Goal: Information Seeking & Learning: Learn about a topic

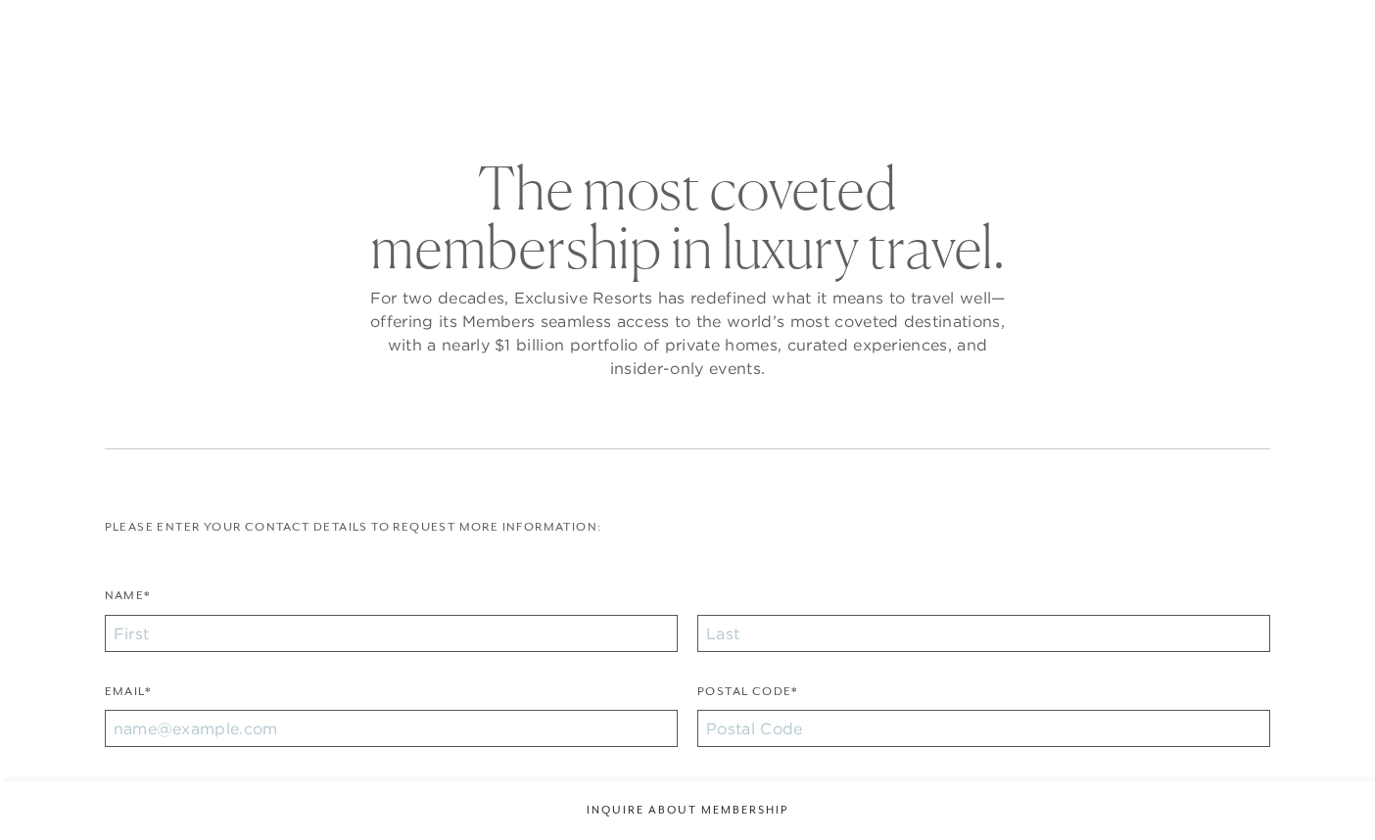
checkbox input "false"
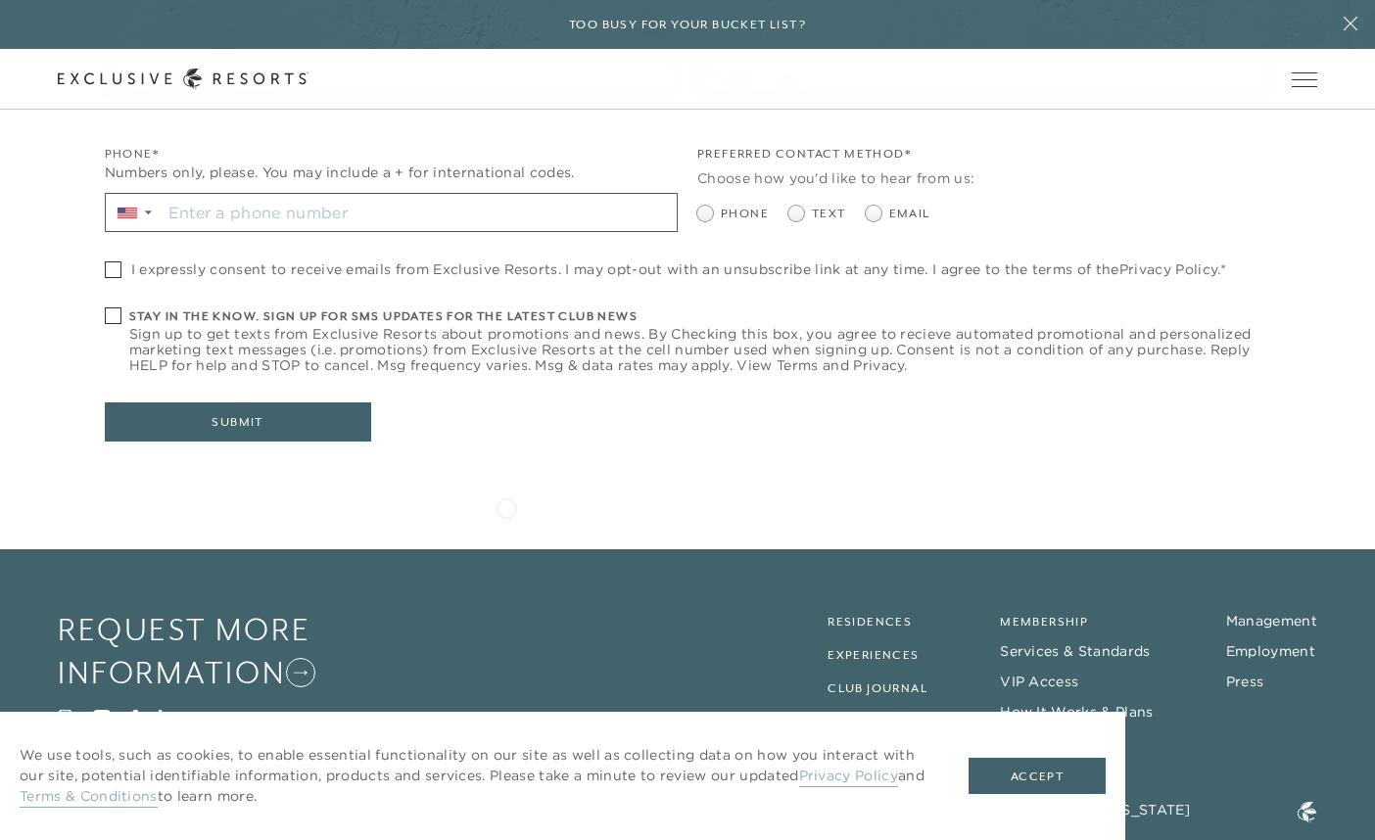
scroll to position [744, 0]
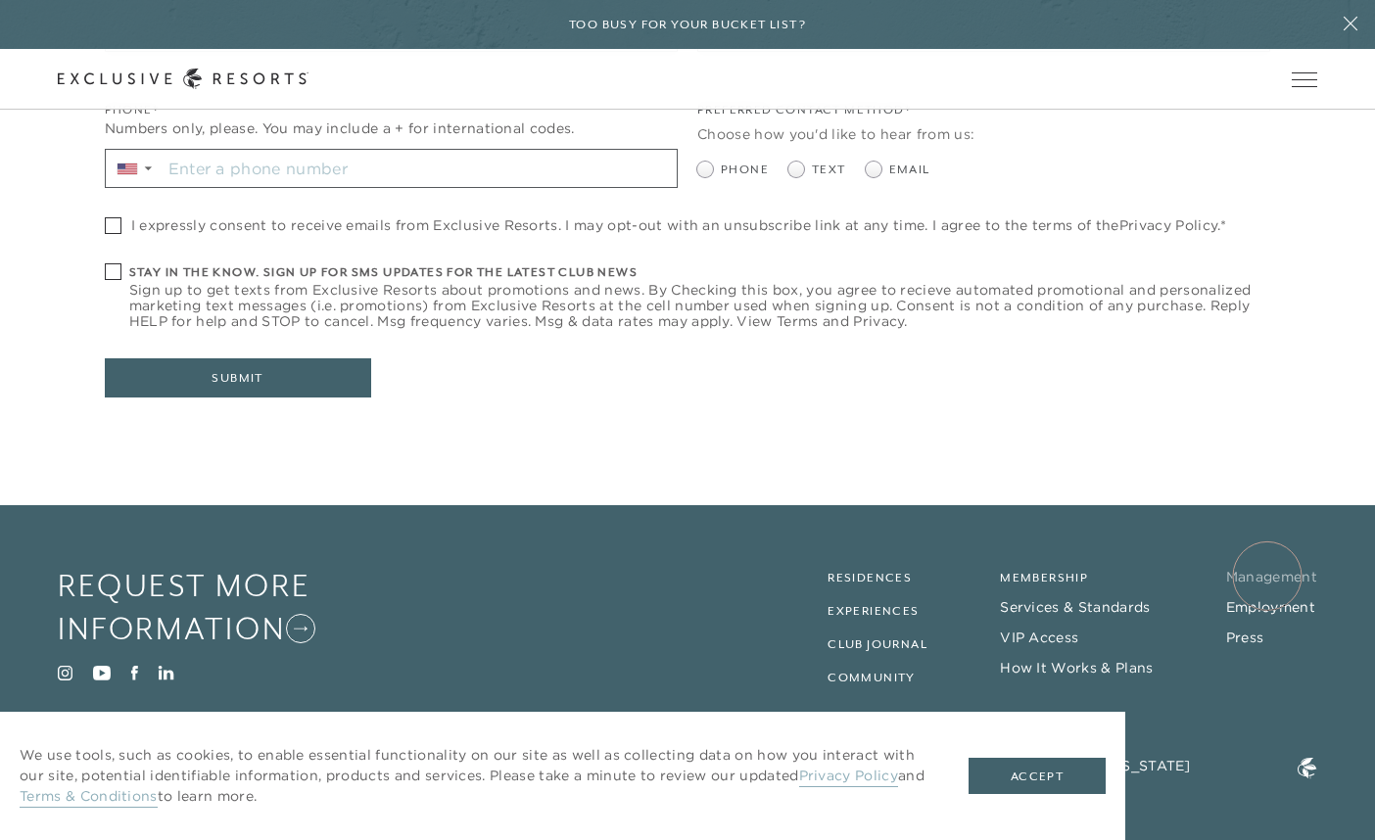
click at [1267, 576] on link "Management" at bounding box center [1271, 577] width 91 height 18
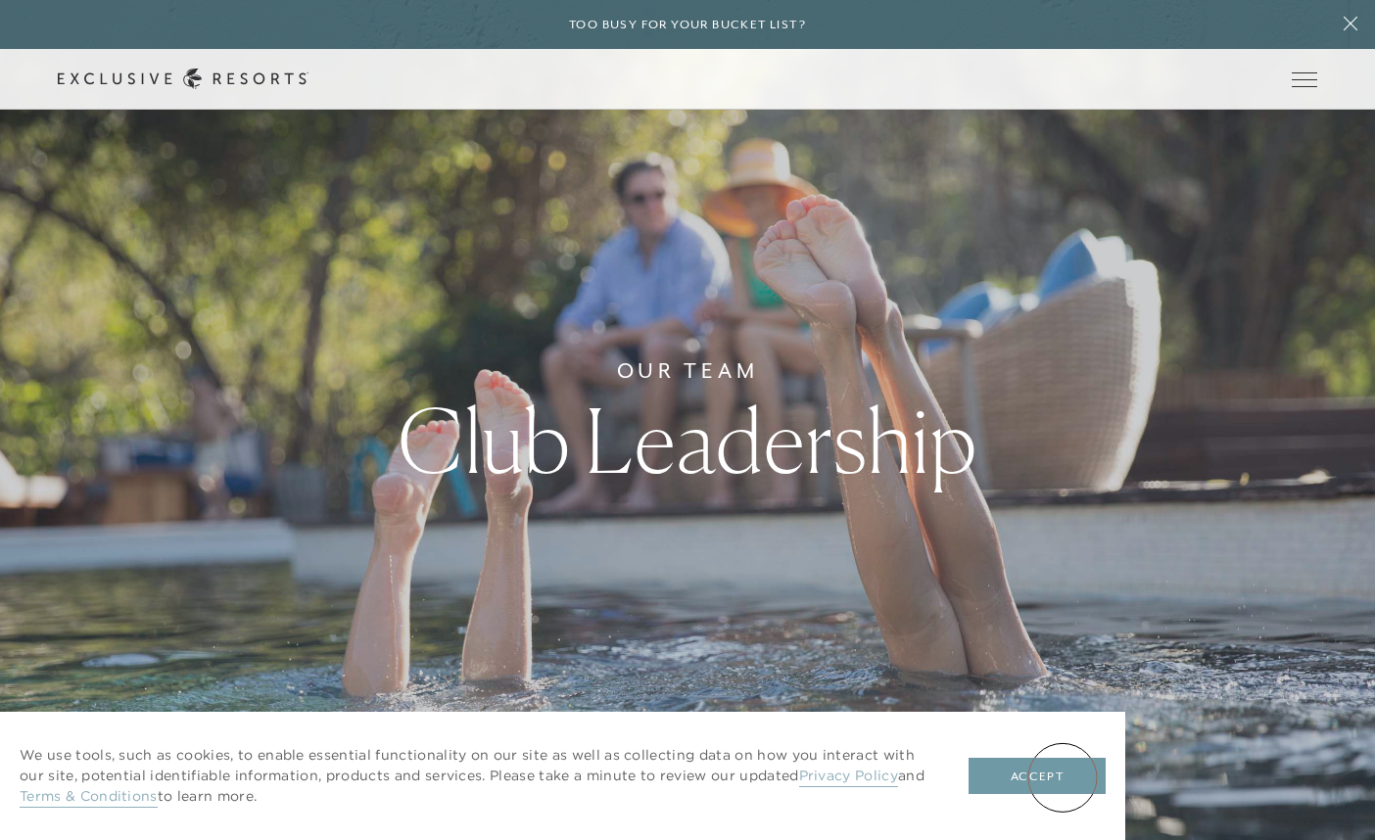
click at [1063, 778] on button "Accept" at bounding box center [1037, 776] width 137 height 37
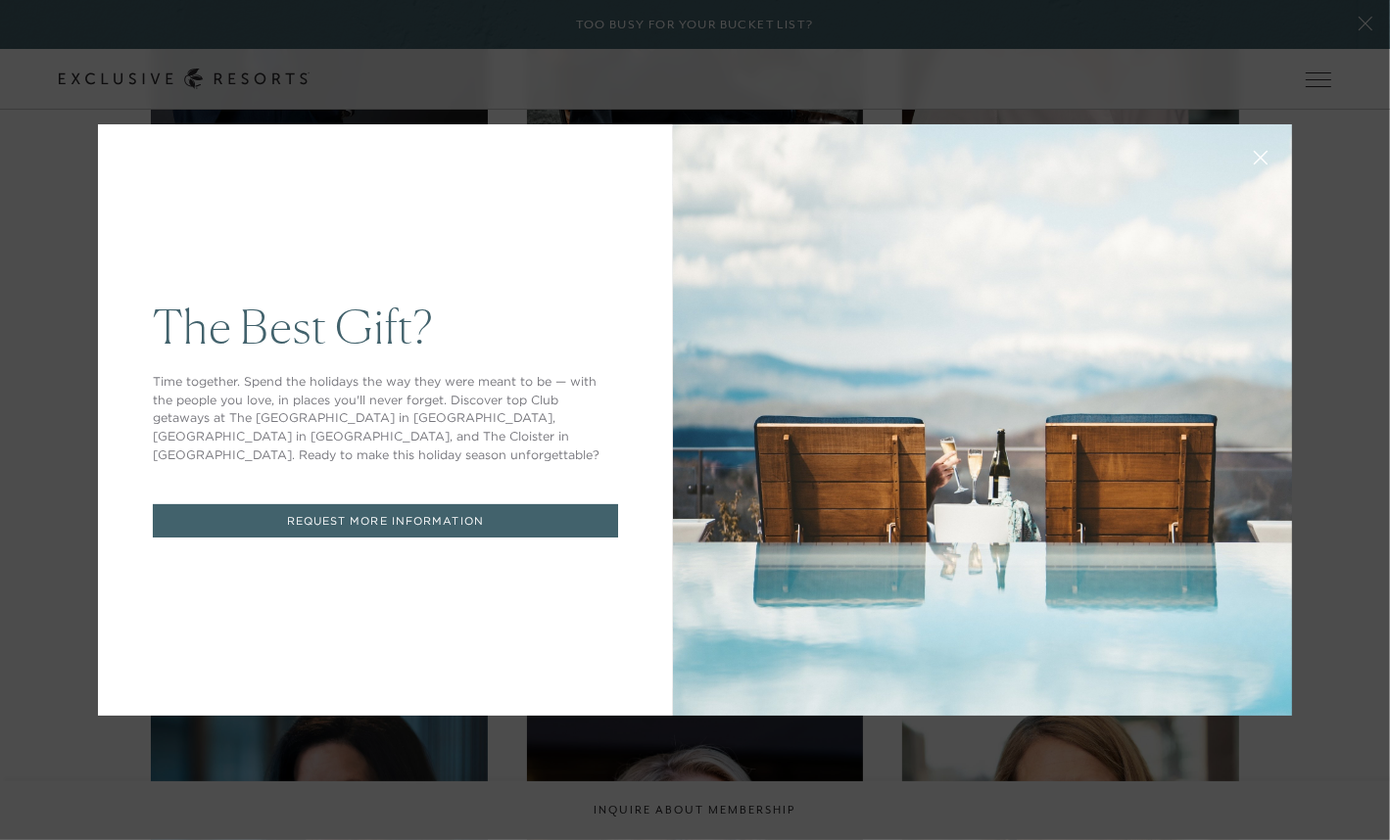
click at [1254, 158] on icon at bounding box center [1261, 158] width 15 height 15
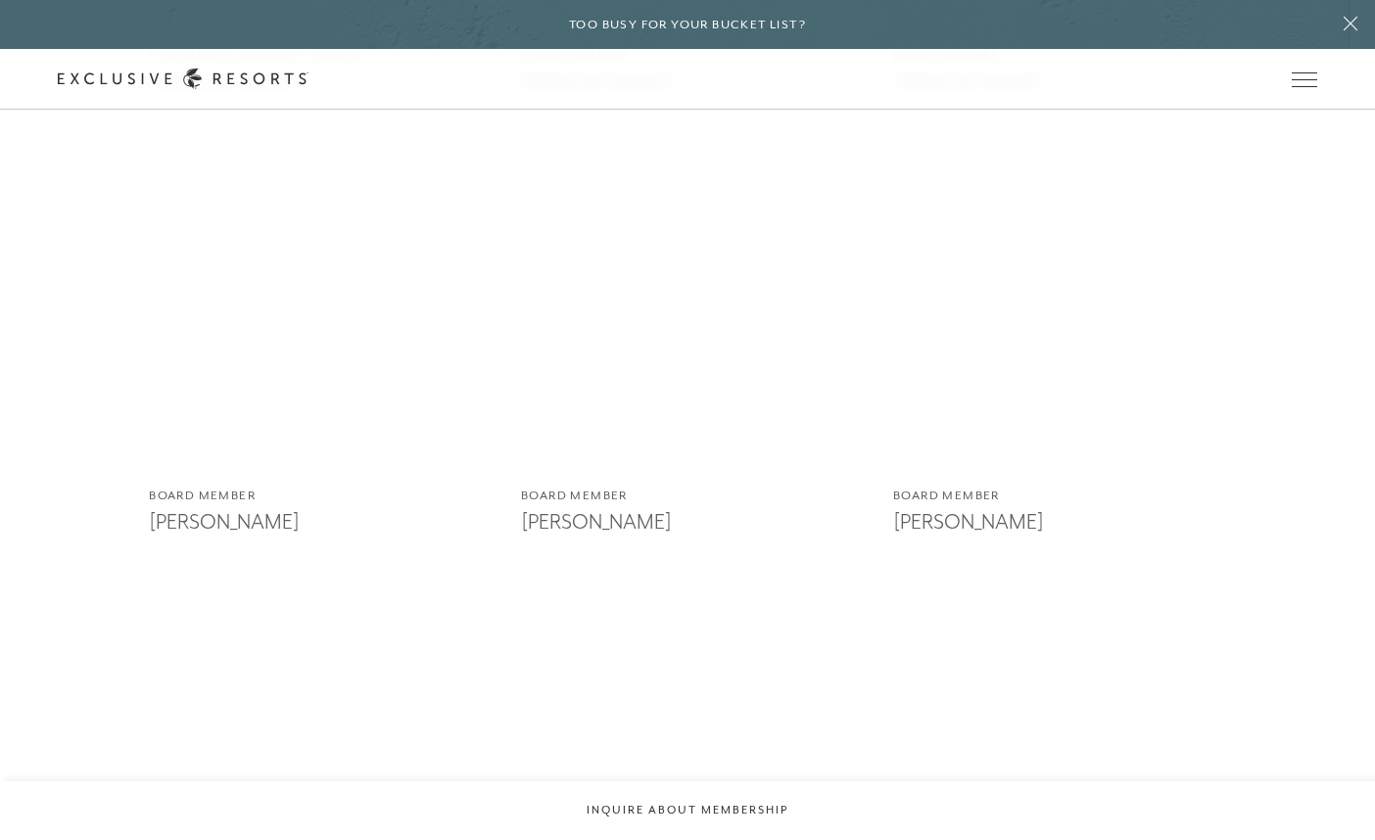
scroll to position [3819, 0]
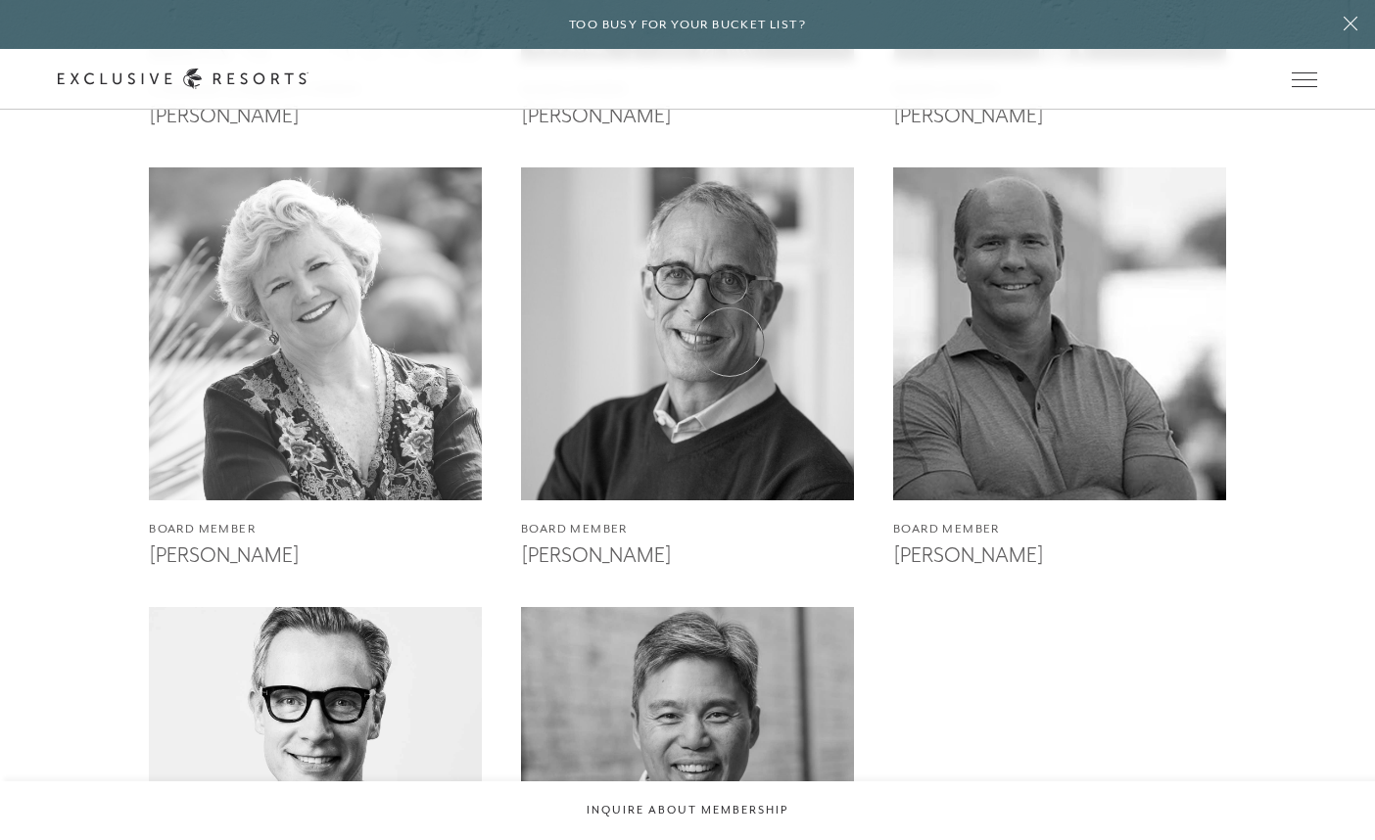
click at [730, 342] on img at bounding box center [687, 334] width 366 height 366
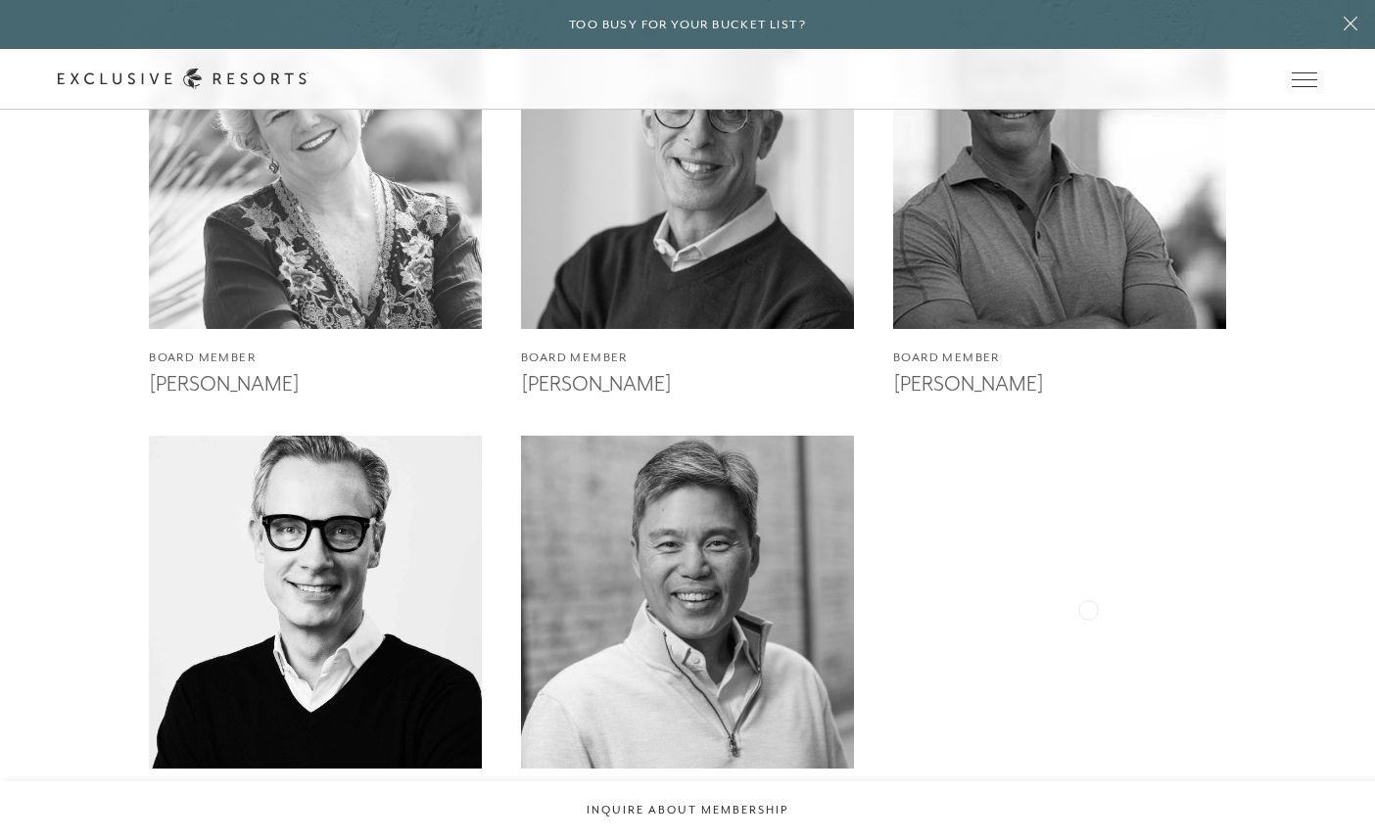
scroll to position [3623, 0]
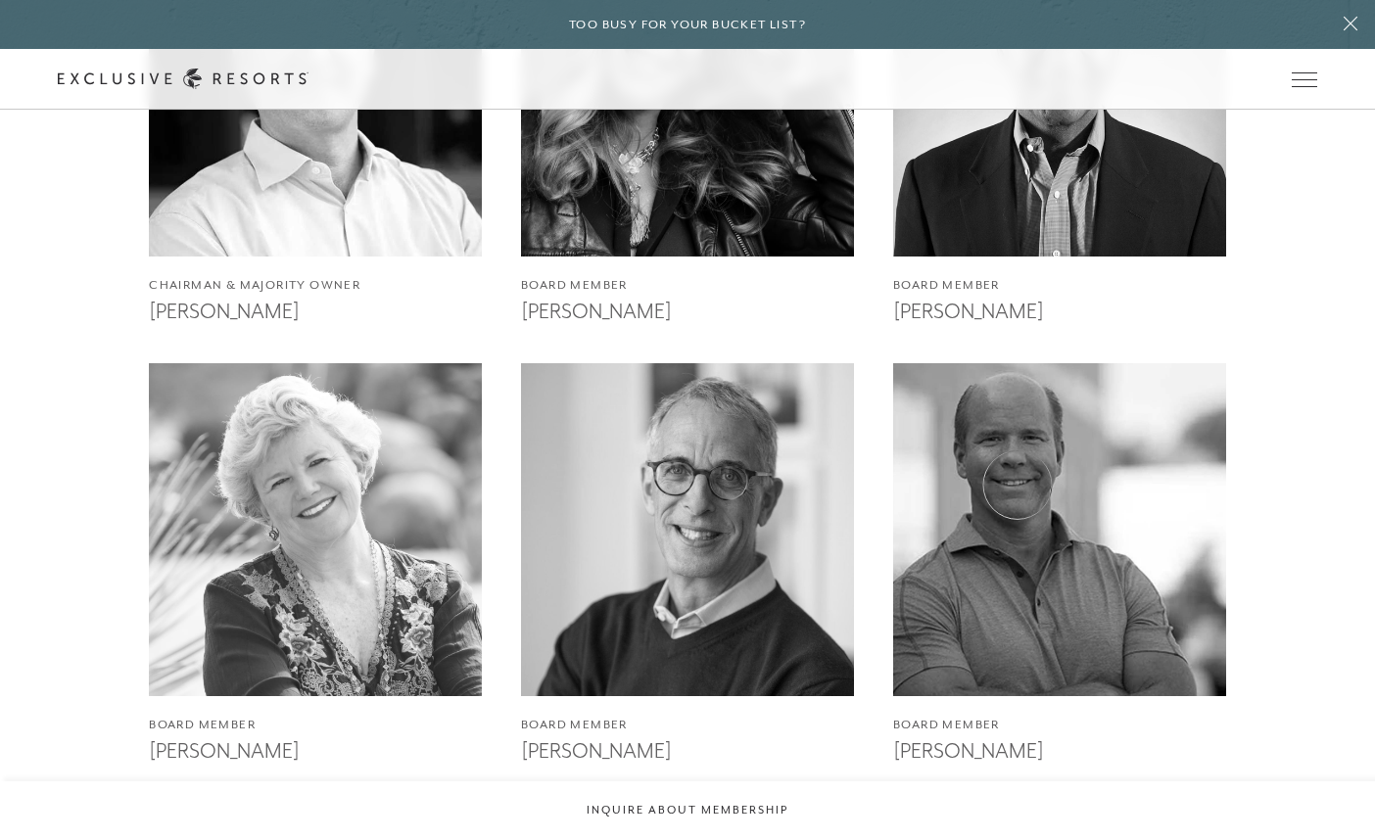
click at [1017, 485] on img at bounding box center [1059, 530] width 366 height 366
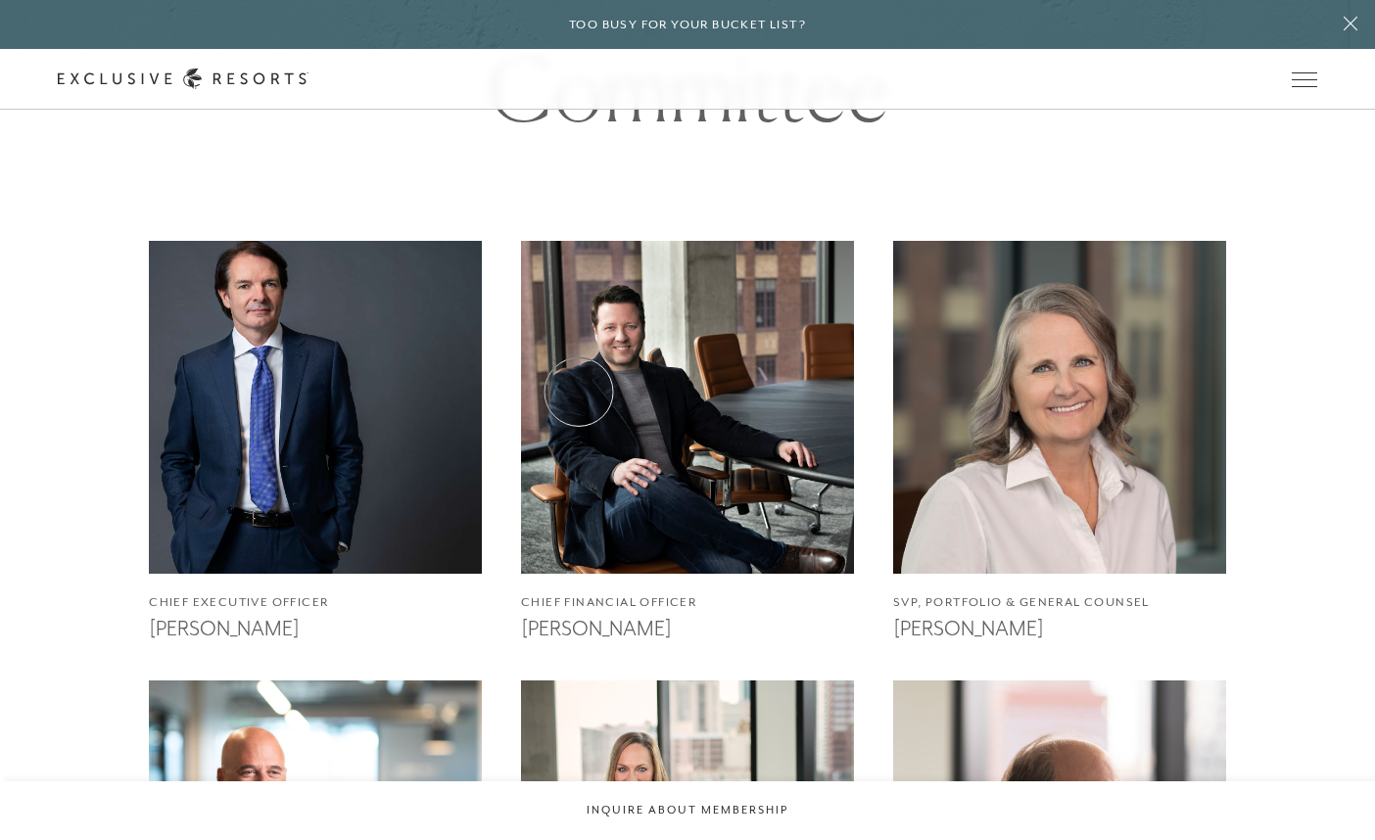
scroll to position [1077, 0]
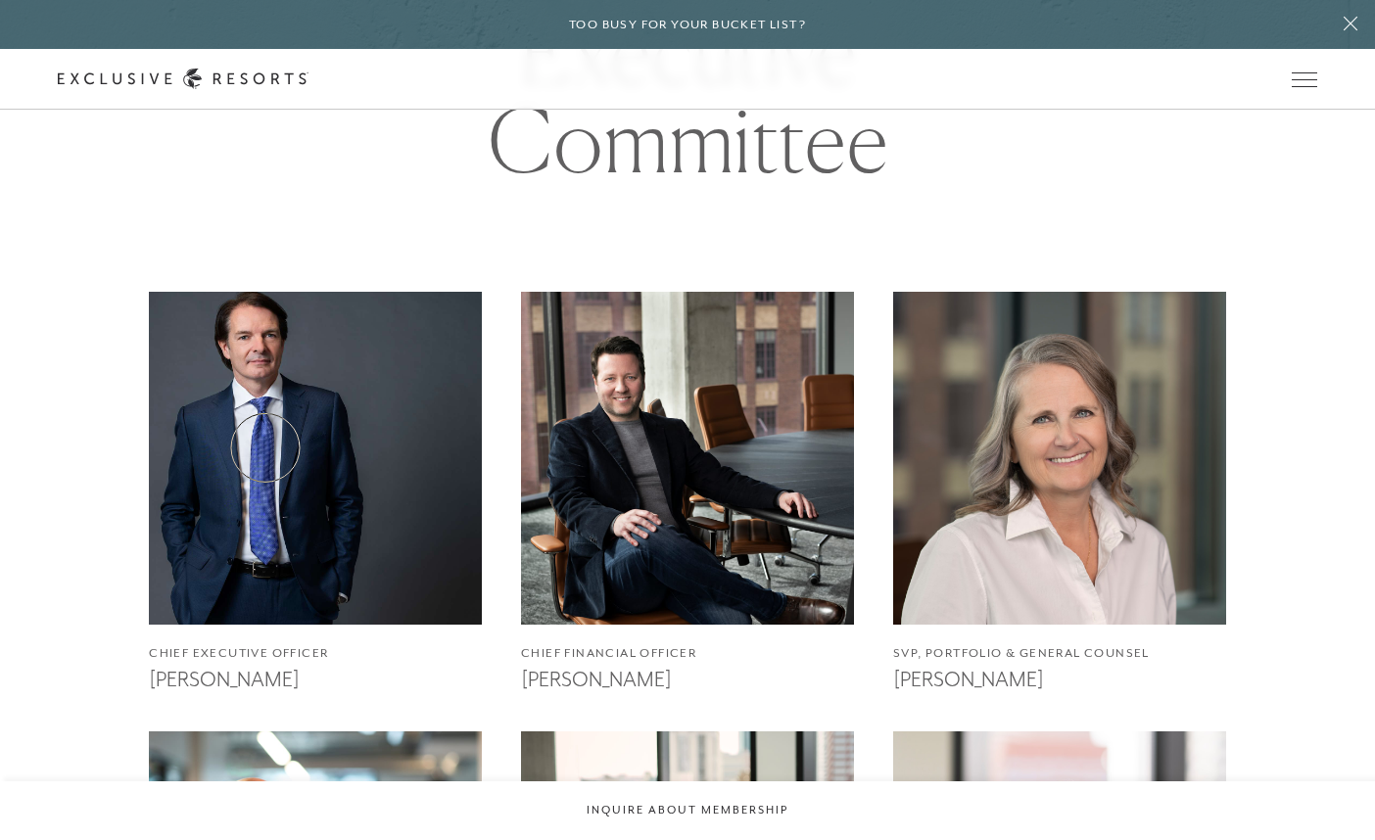
click at [265, 448] on img at bounding box center [315, 458] width 366 height 366
click at [694, 497] on img at bounding box center [687, 458] width 366 height 366
click at [992, 682] on h3 "[PERSON_NAME]" at bounding box center [1059, 677] width 333 height 29
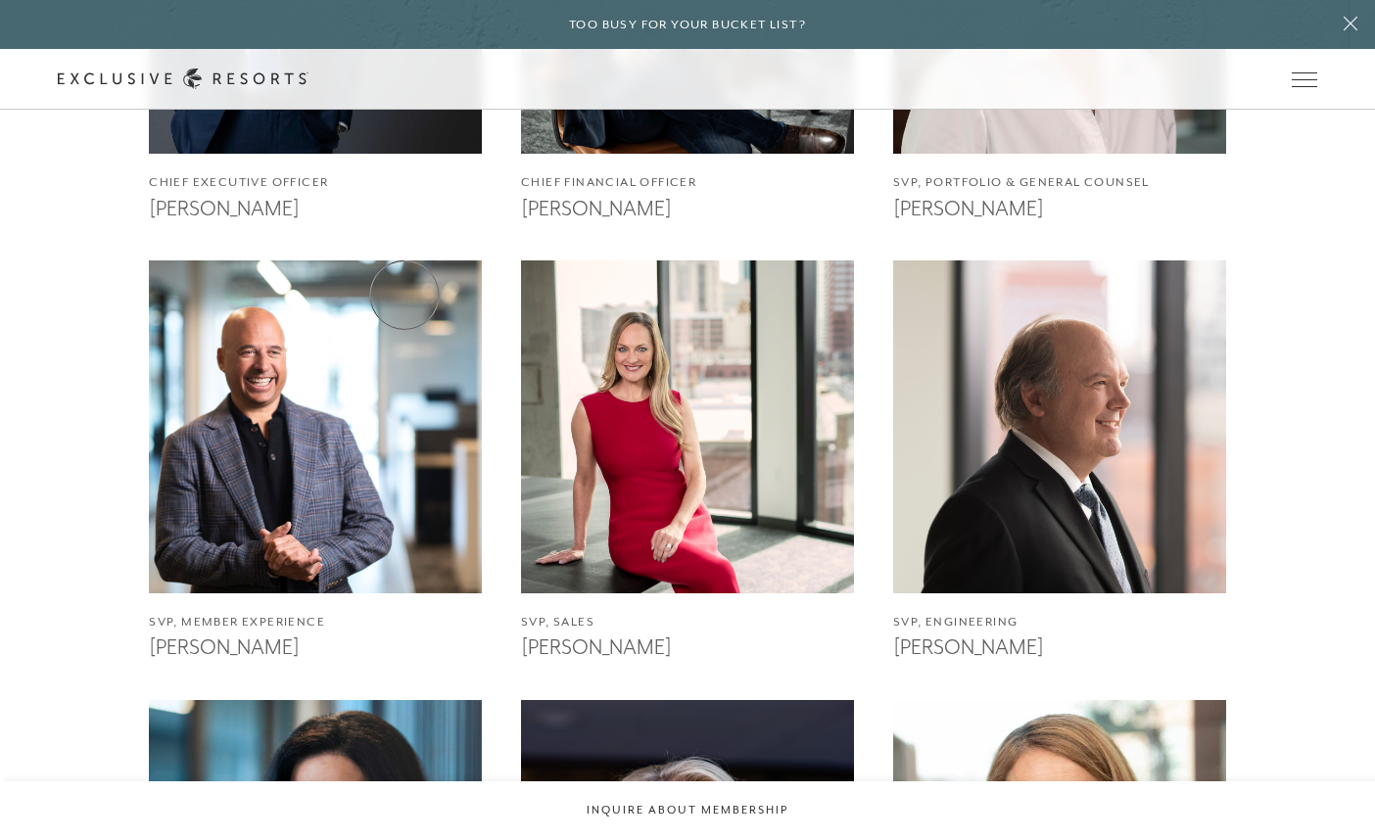
scroll to position [1567, 0]
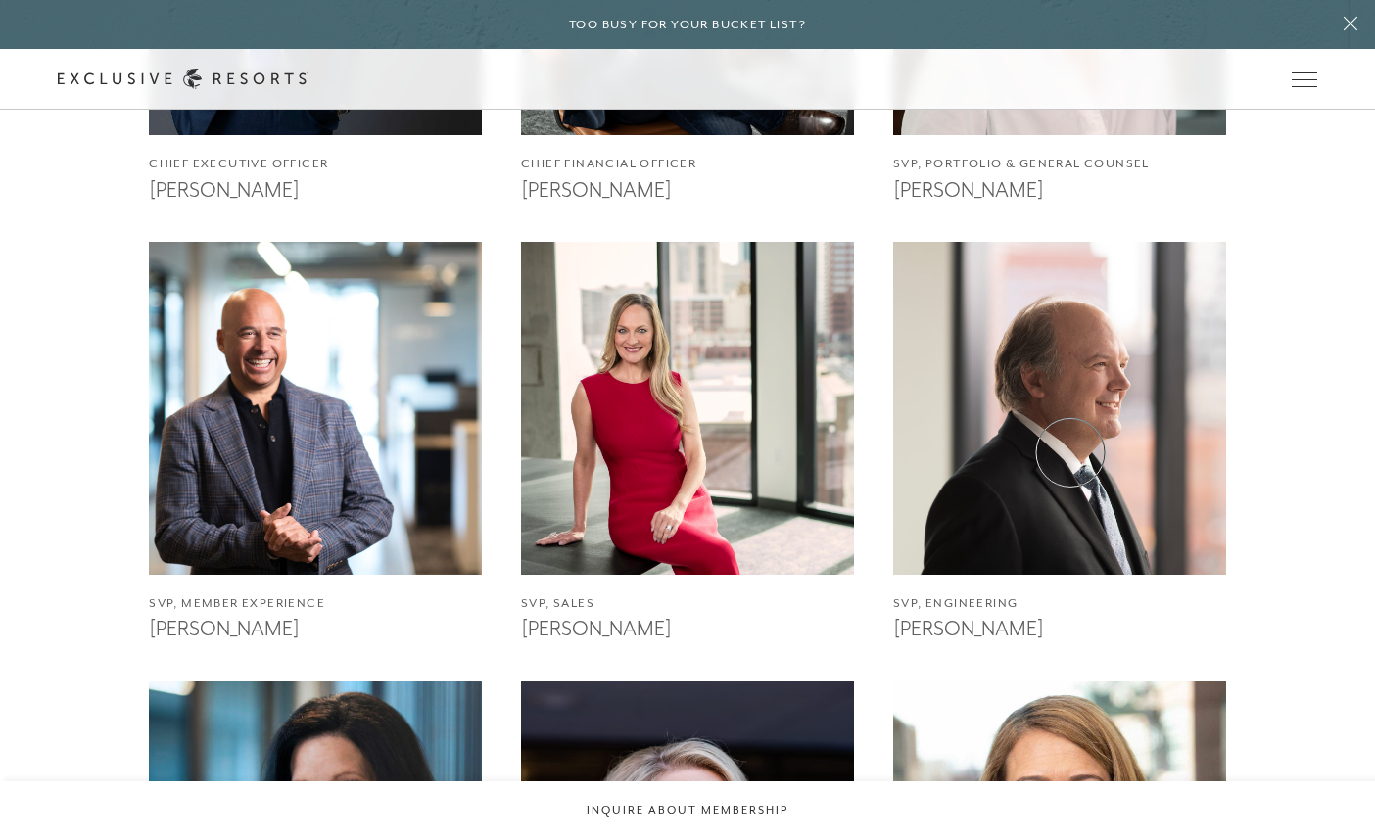
click at [1070, 452] on img at bounding box center [1059, 408] width 366 height 366
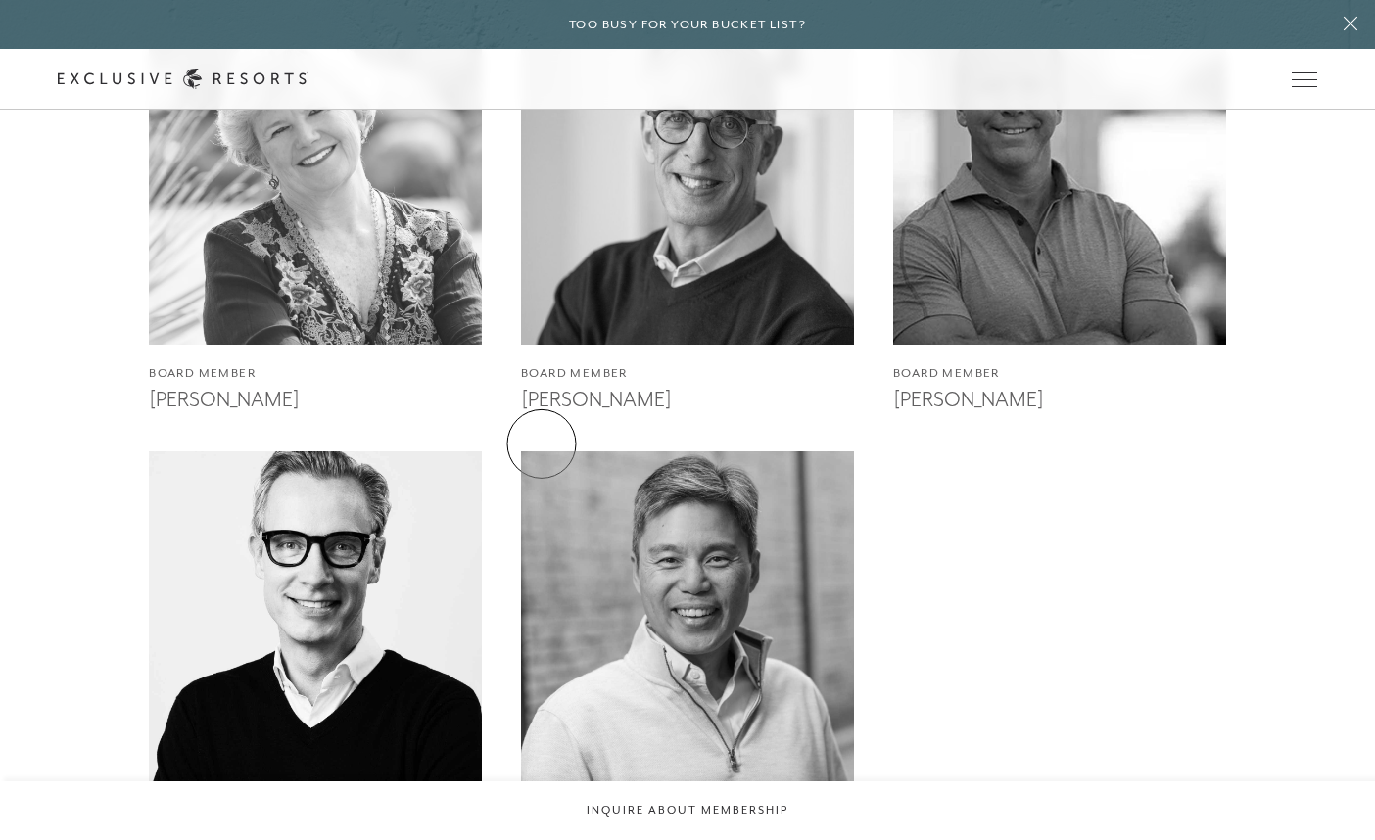
scroll to position [4357, 0]
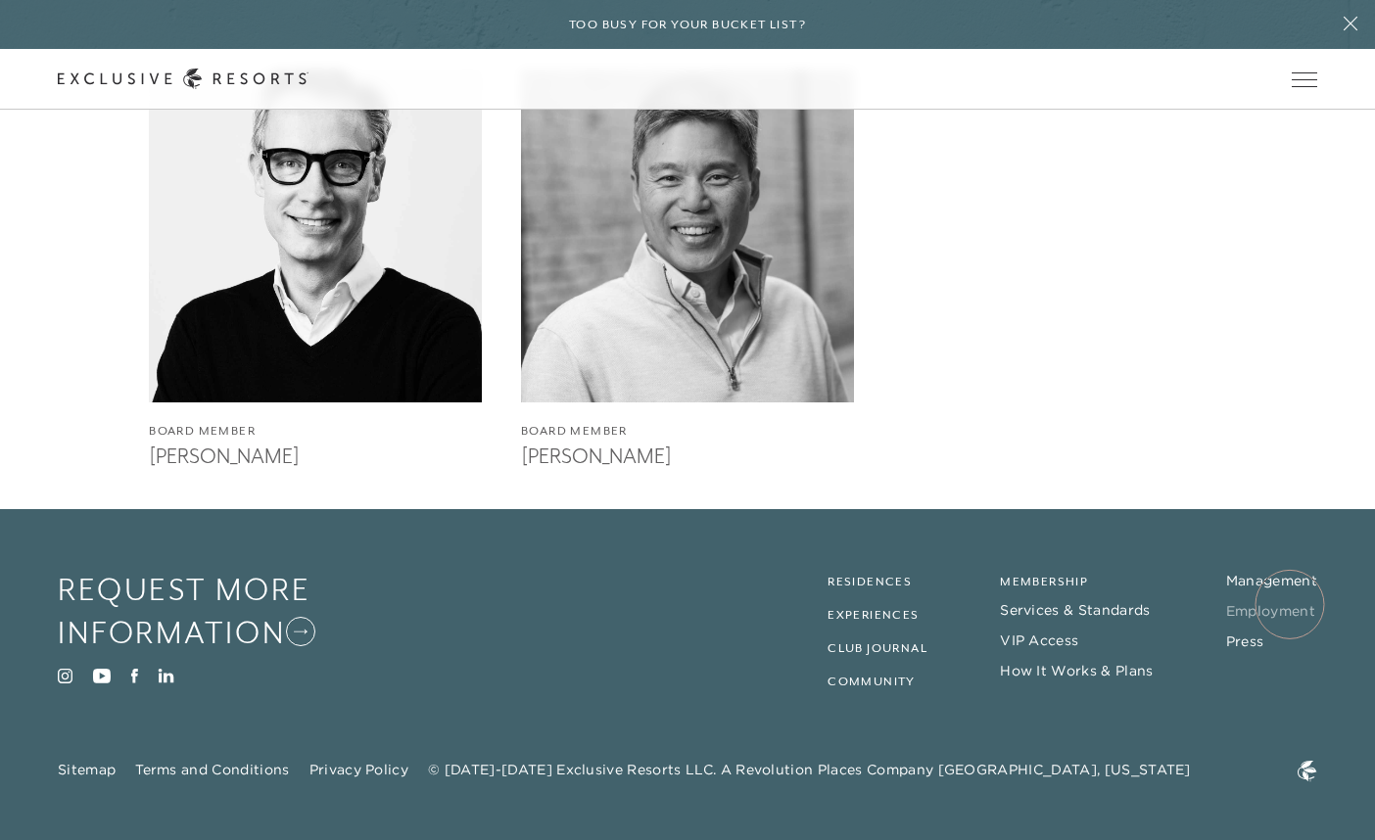
click at [1290, 604] on link "Employment" at bounding box center [1270, 611] width 89 height 18
